Goal: Information Seeking & Learning: Learn about a topic

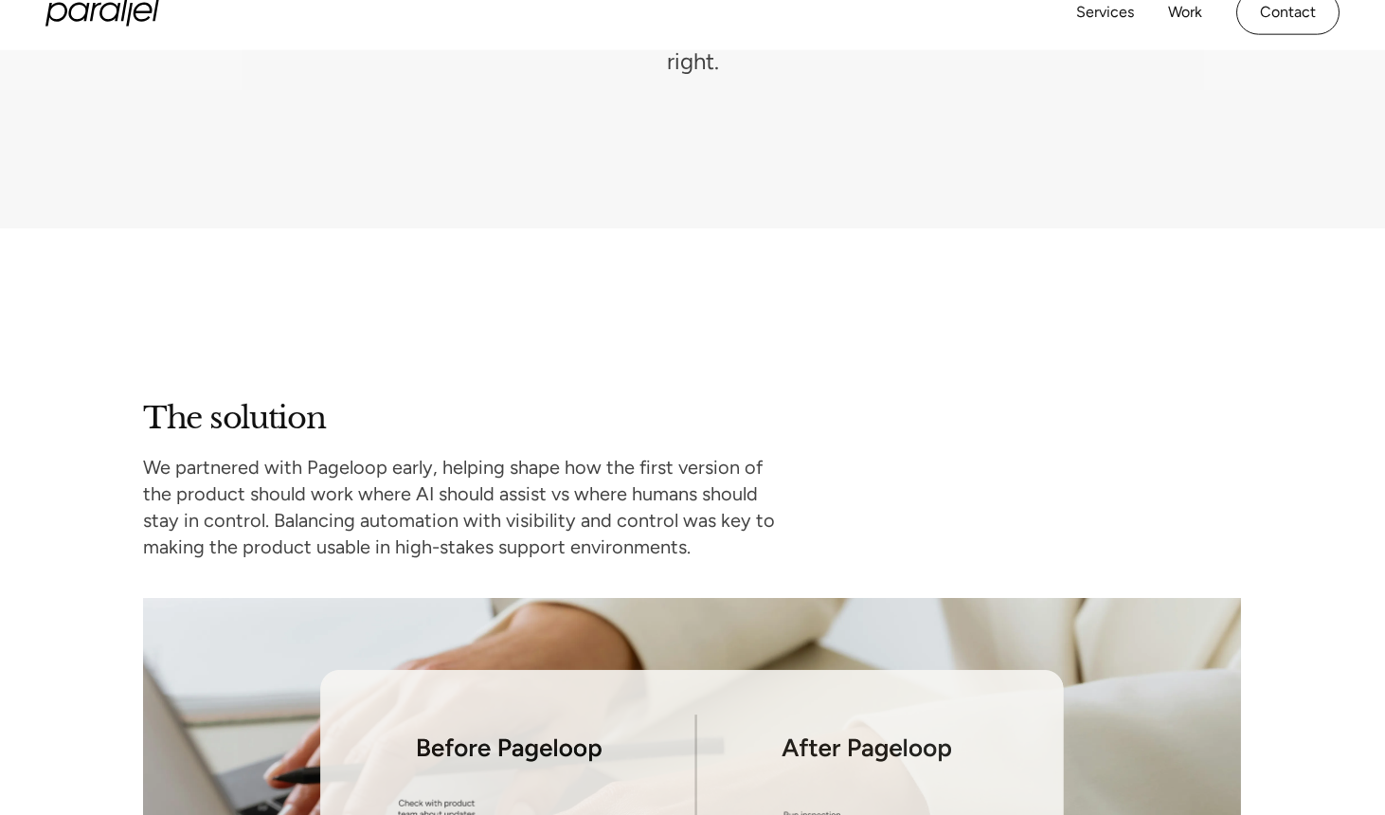
scroll to position [3007, 0]
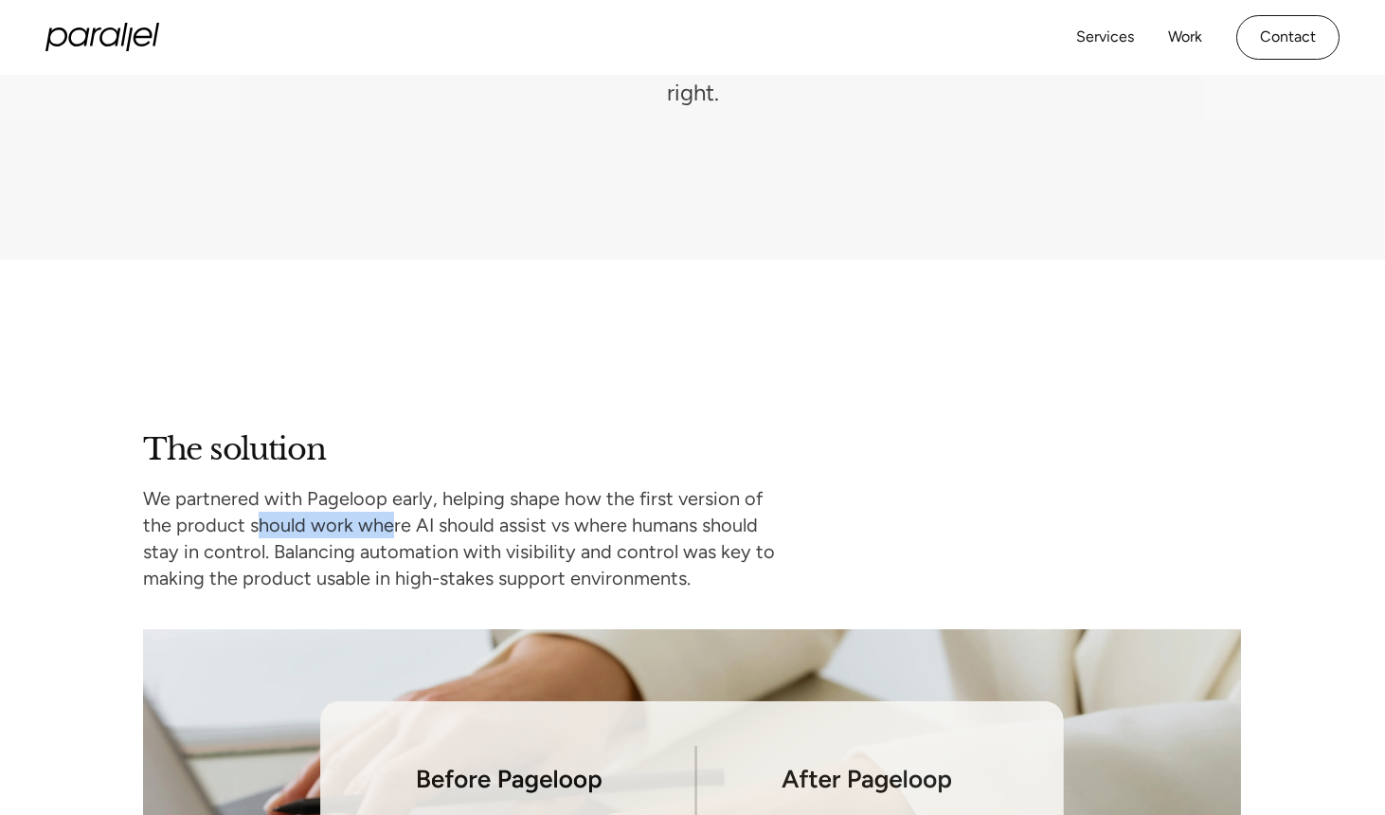
drag, startPoint x: 220, startPoint y: 516, endPoint x: 358, endPoint y: 523, distance: 138.4
click at [358, 523] on p "We partnered with Pageloop early, helping shape how the first version of the pr…" at bounding box center [469, 538] width 652 height 106
drag, startPoint x: 403, startPoint y: 526, endPoint x: 575, endPoint y: 524, distance: 171.4
click at [575, 524] on p "We partnered with Pageloop early, helping shape how the first version of the pr…" at bounding box center [469, 538] width 652 height 106
drag, startPoint x: 230, startPoint y: 549, endPoint x: 416, endPoint y: 562, distance: 186.0
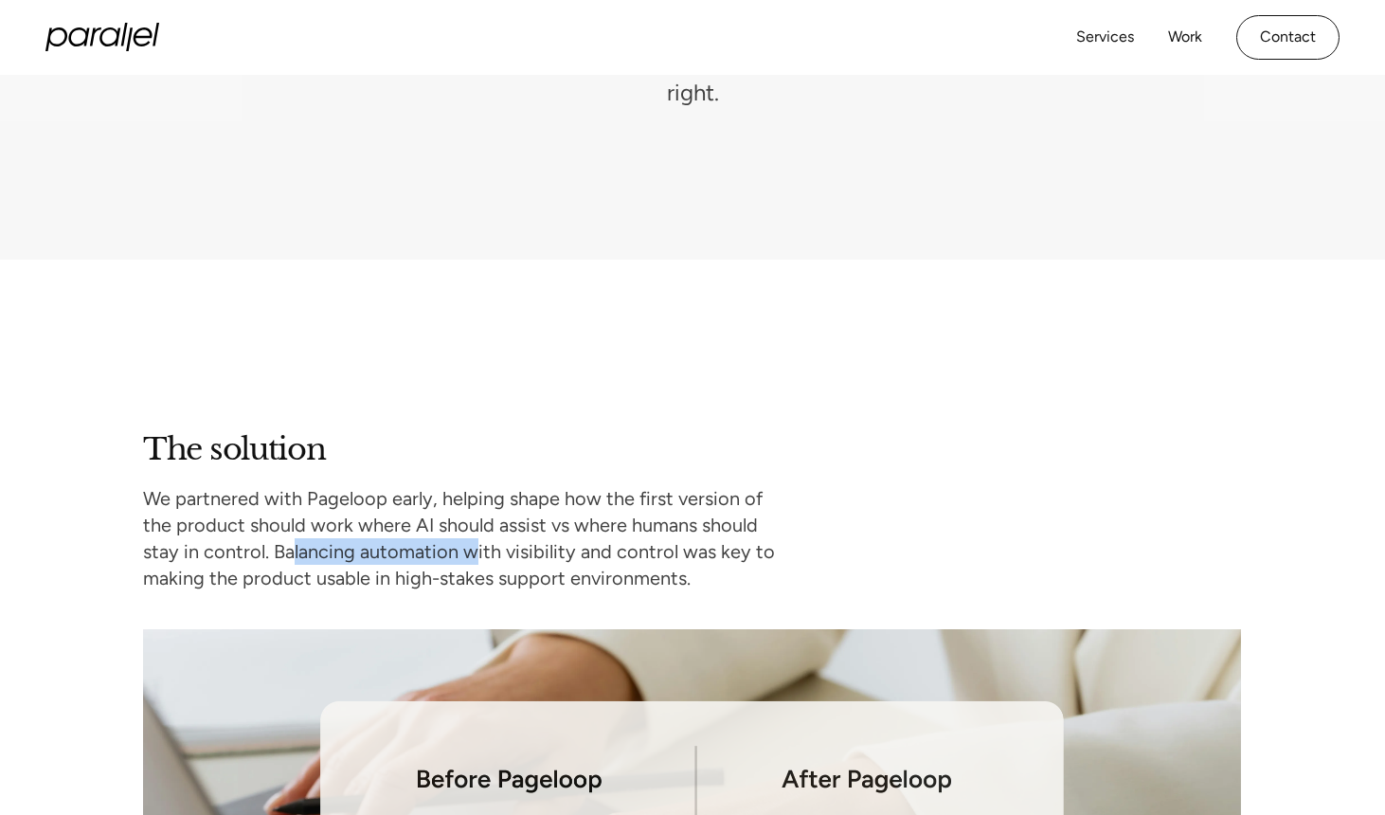
click at [416, 562] on p "We partnered with Pageloop early, helping shape how the first version of the pr…" at bounding box center [469, 538] width 652 height 106
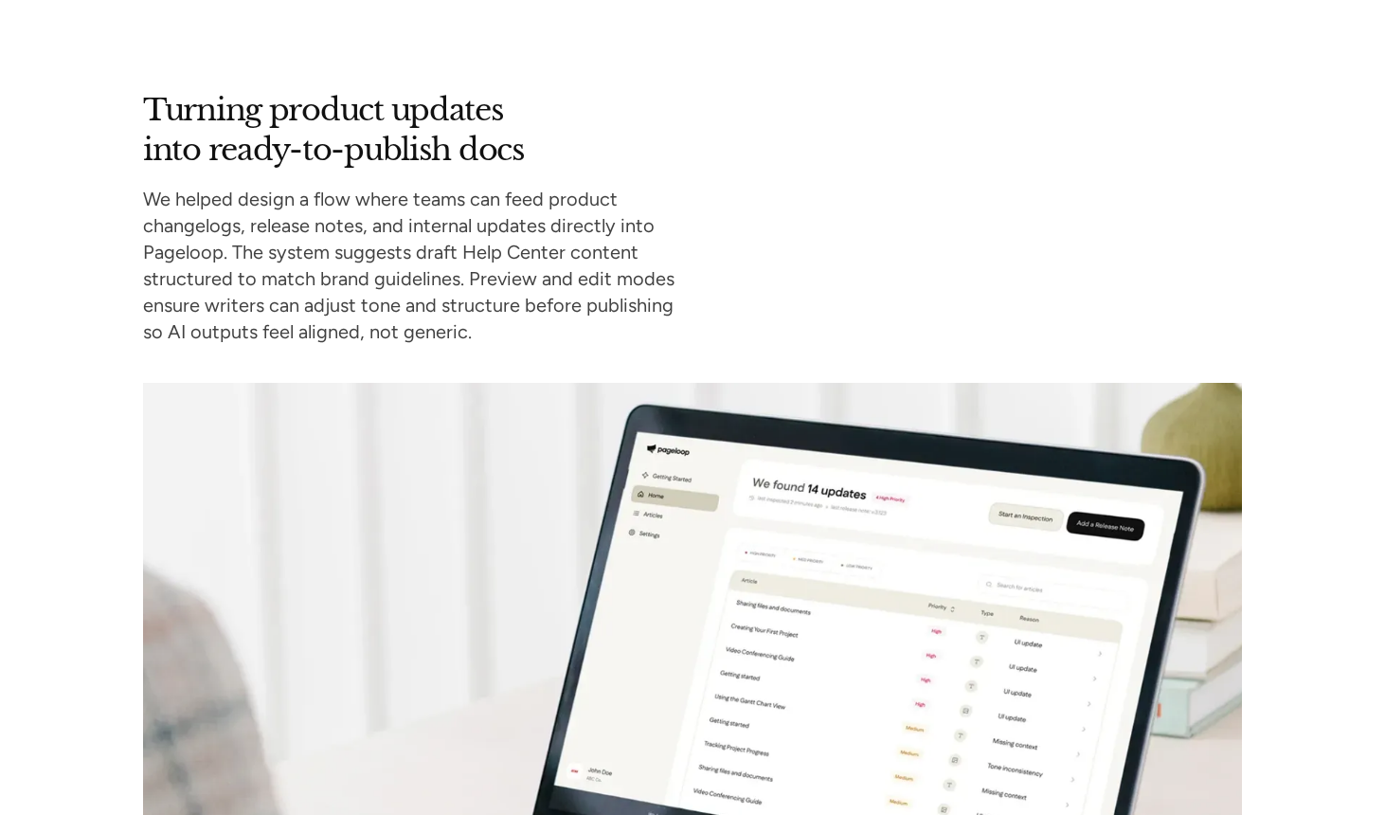
scroll to position [4374, 0]
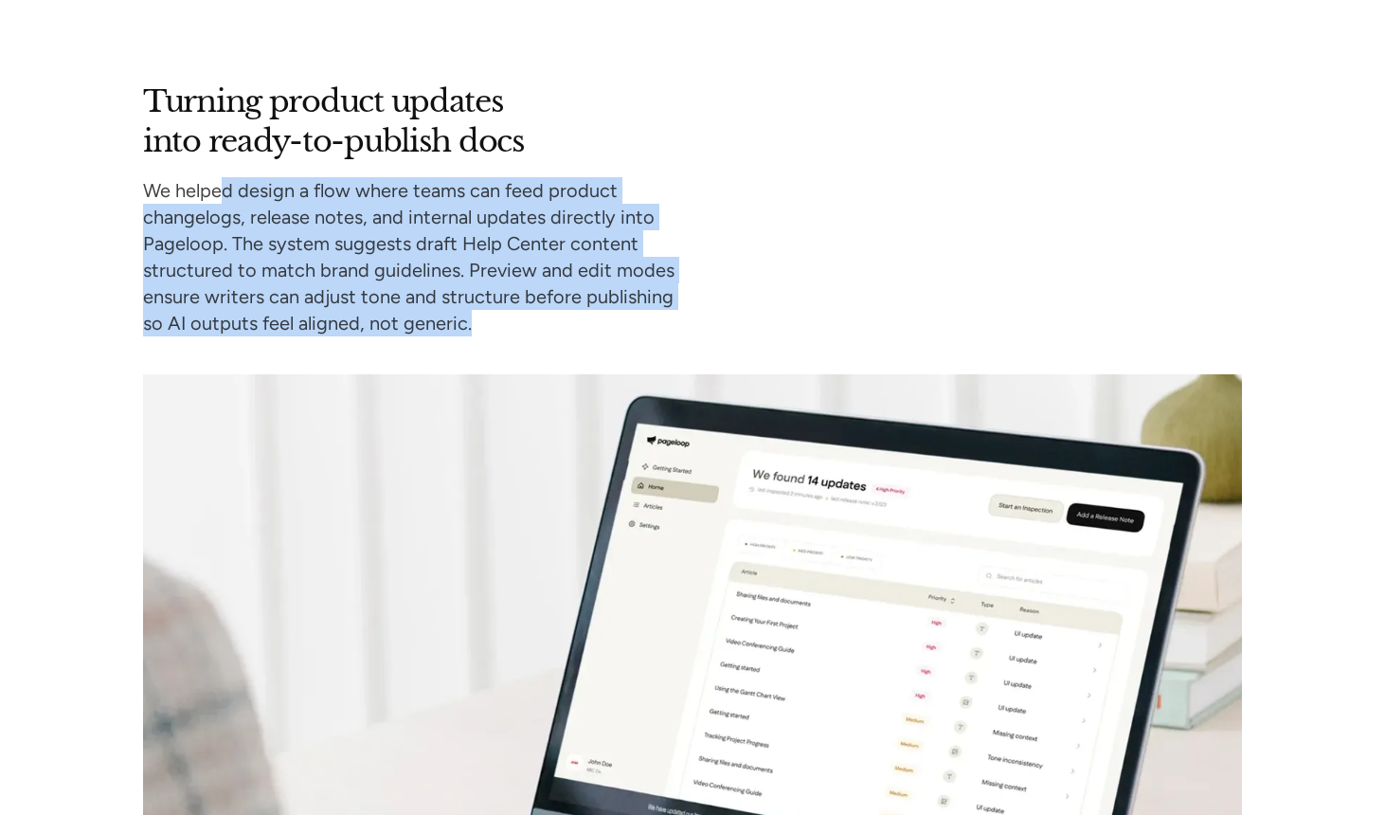
drag, startPoint x: 223, startPoint y: 181, endPoint x: 403, endPoint y: 340, distance: 240.9
click at [403, 340] on div "Turning product updates into ready-to-publish docs We helped design a flow wher…" at bounding box center [692, 741] width 1099 height 1319
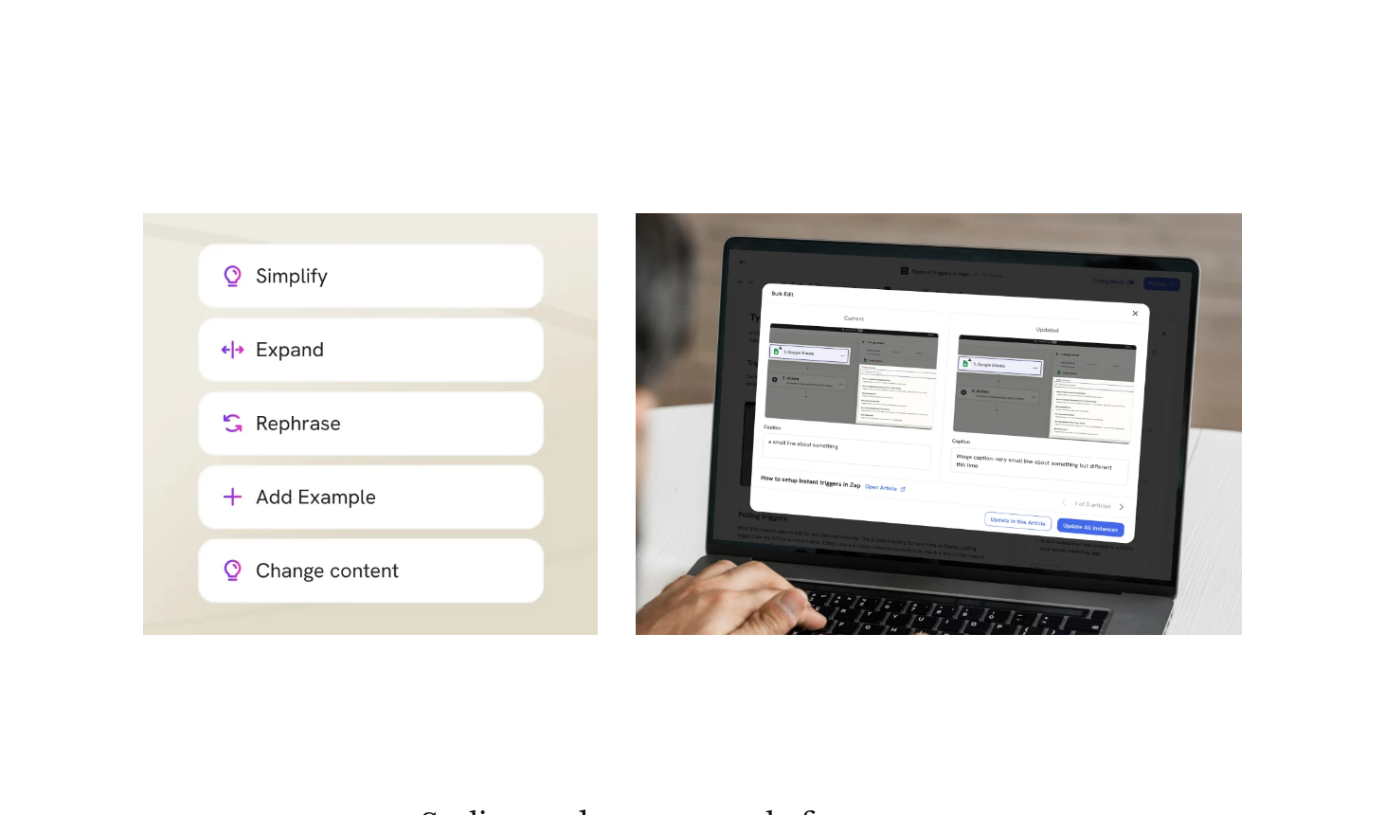
scroll to position [6601, 0]
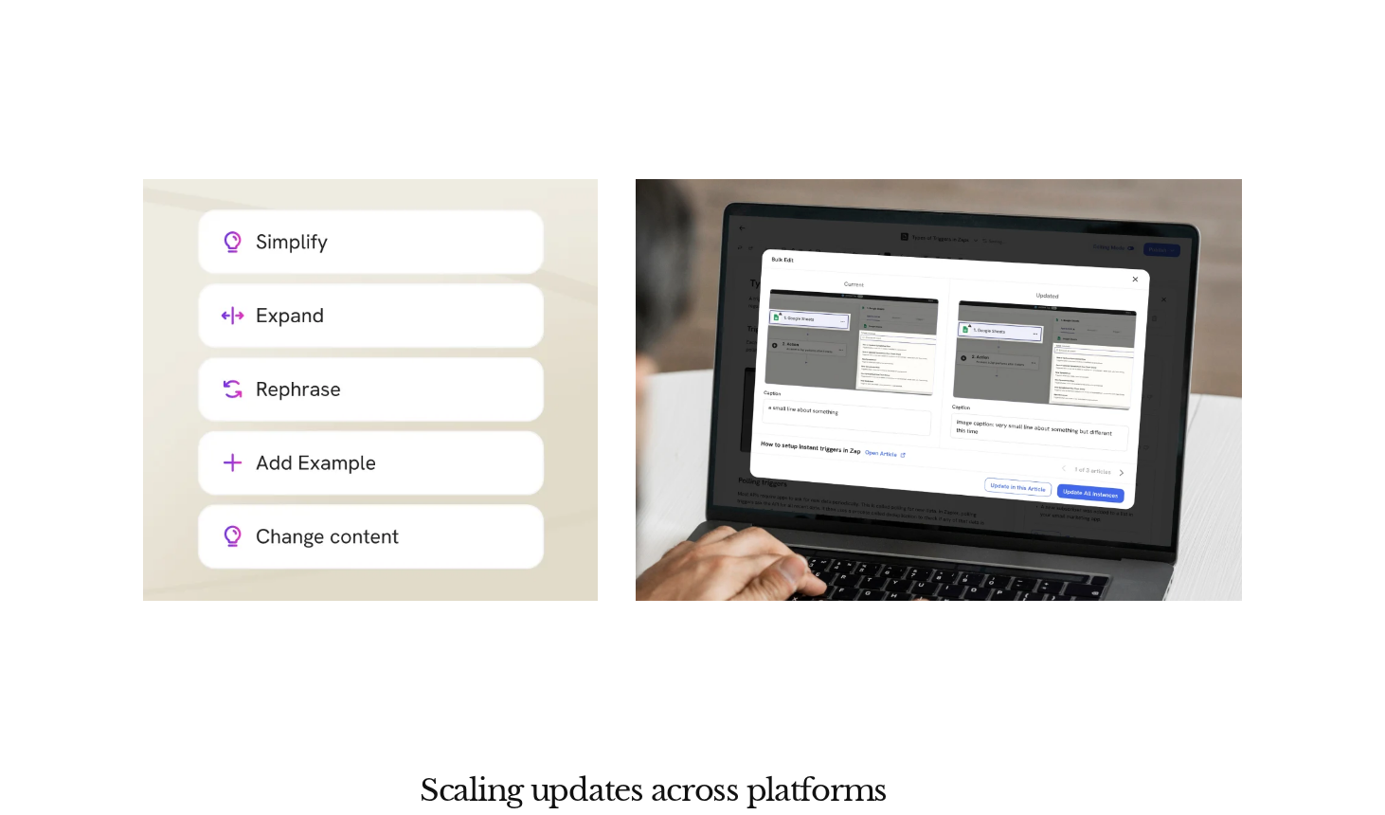
click at [321, 277] on img at bounding box center [370, 389] width 455 height 421
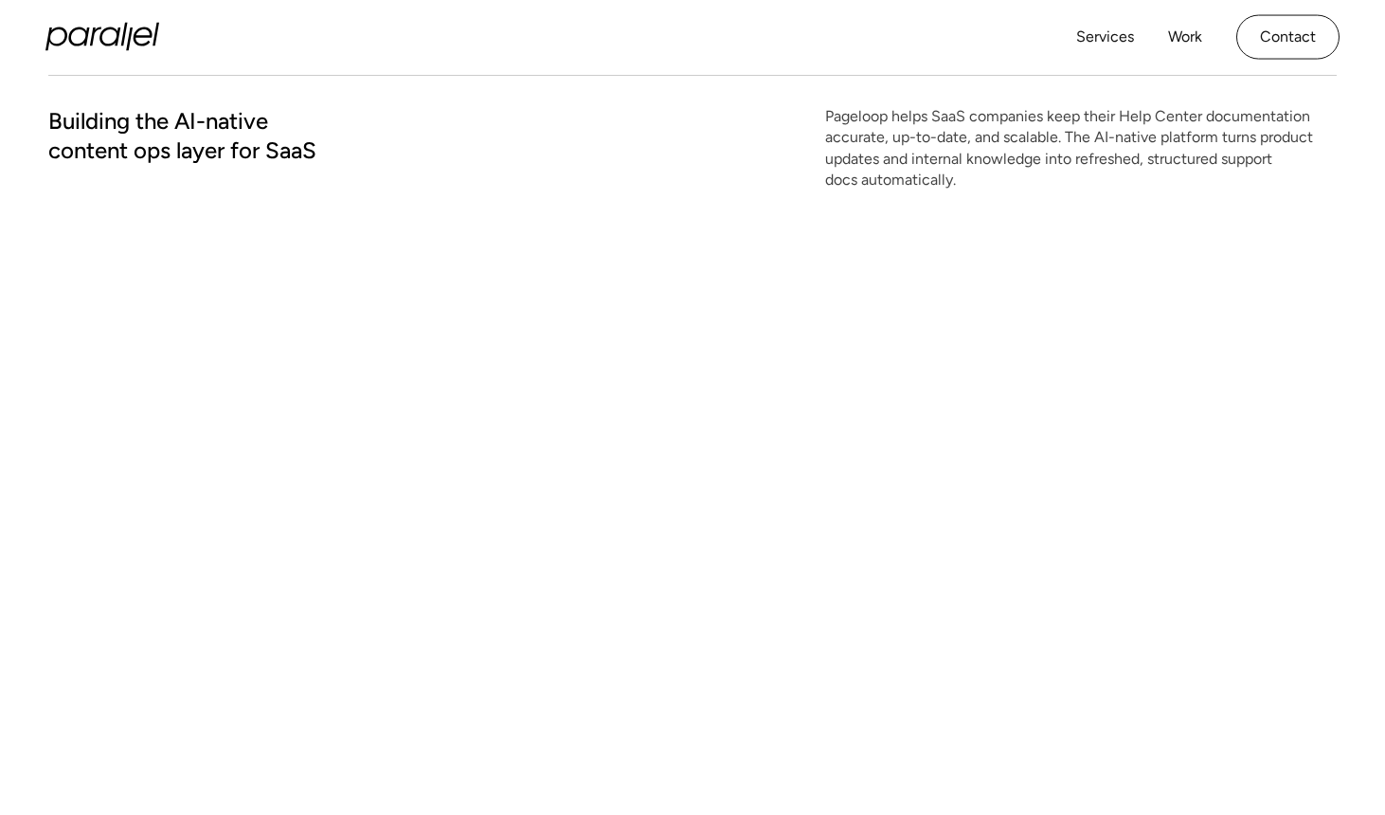
scroll to position [0, 0]
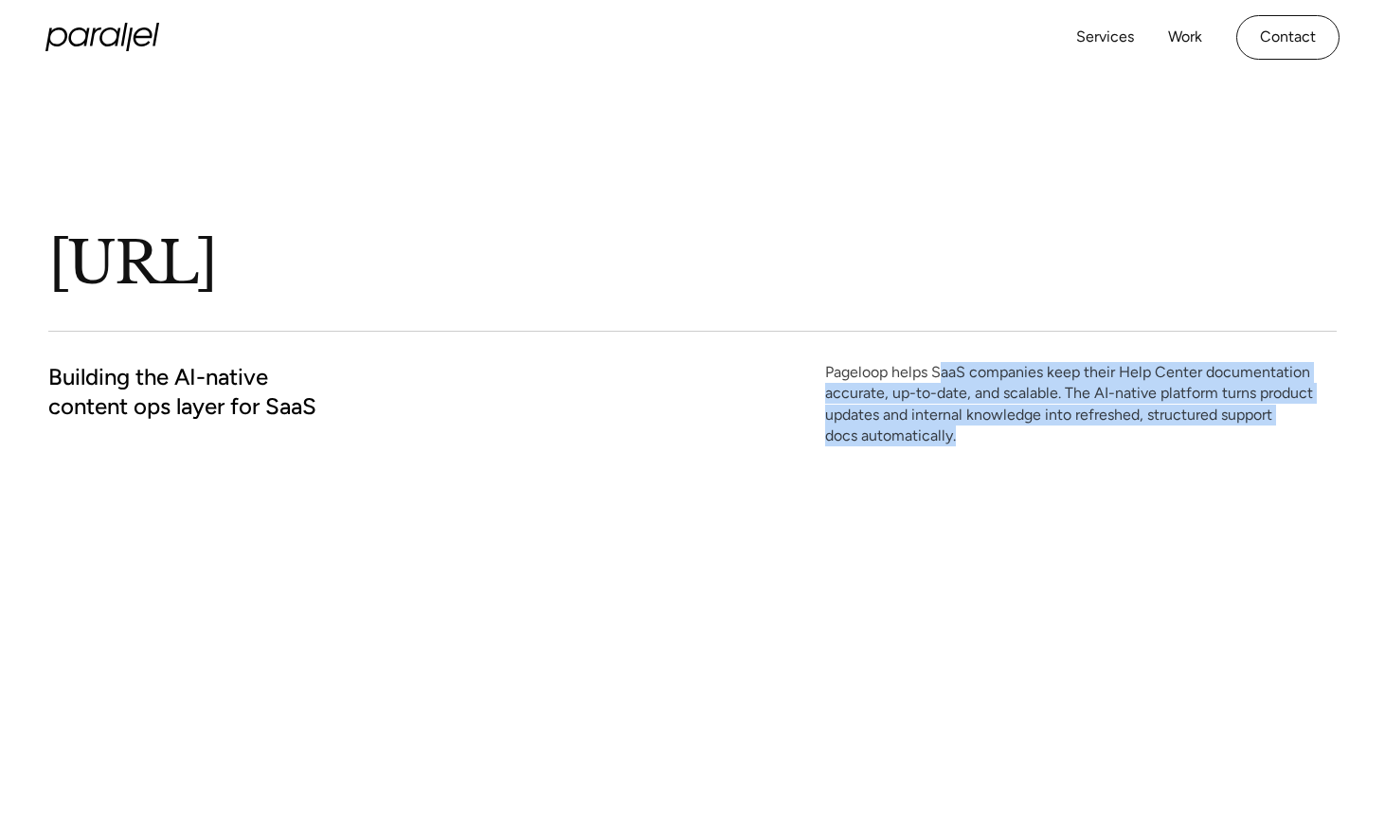
drag, startPoint x: 940, startPoint y: 372, endPoint x: 1006, endPoint y: 447, distance: 100.0
click at [1004, 444] on p "Pageloop helps SaaS companies keep their Help Center documentation accurate, up…" at bounding box center [1080, 404] width 511 height 85
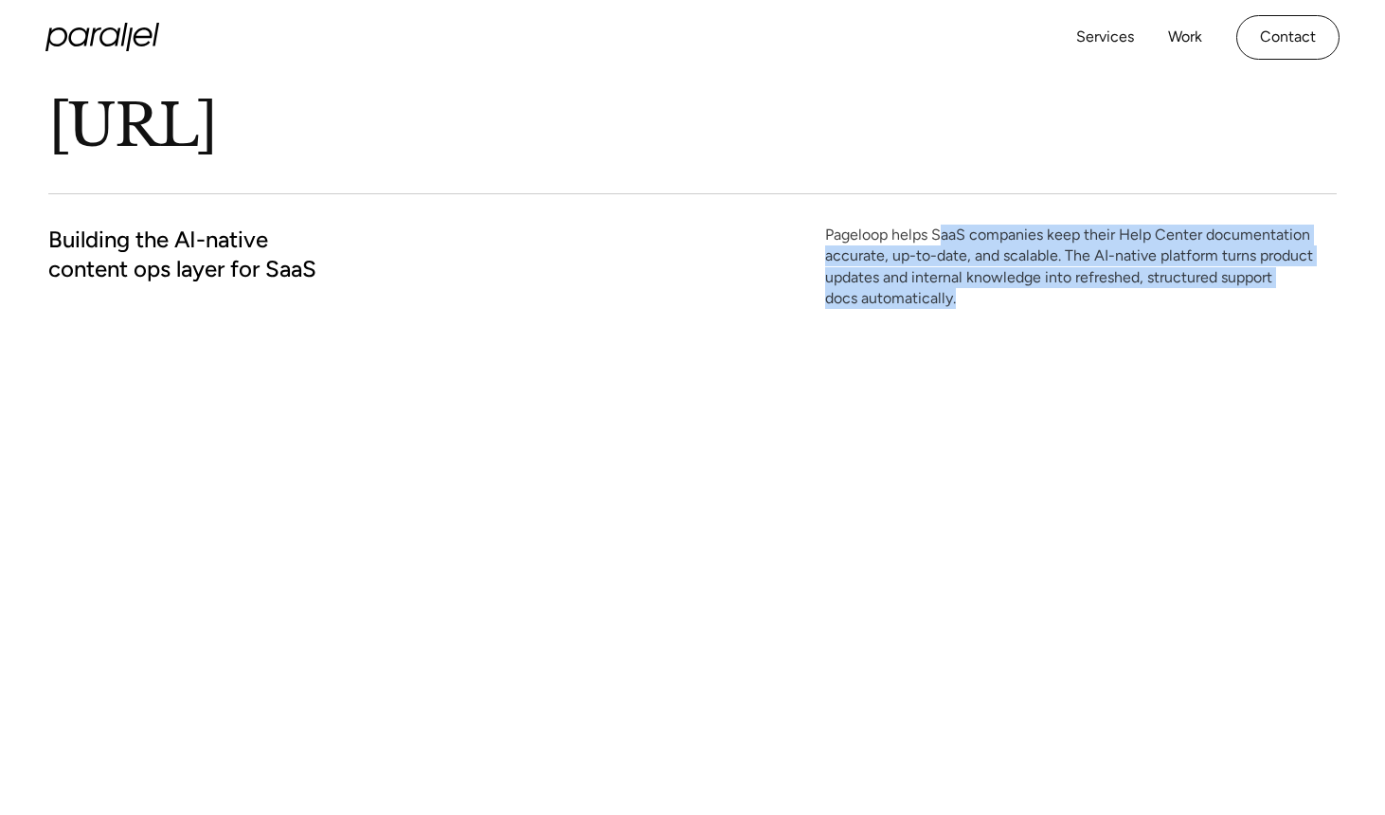
scroll to position [326, 0]
